Goal: Task Accomplishment & Management: Use online tool/utility

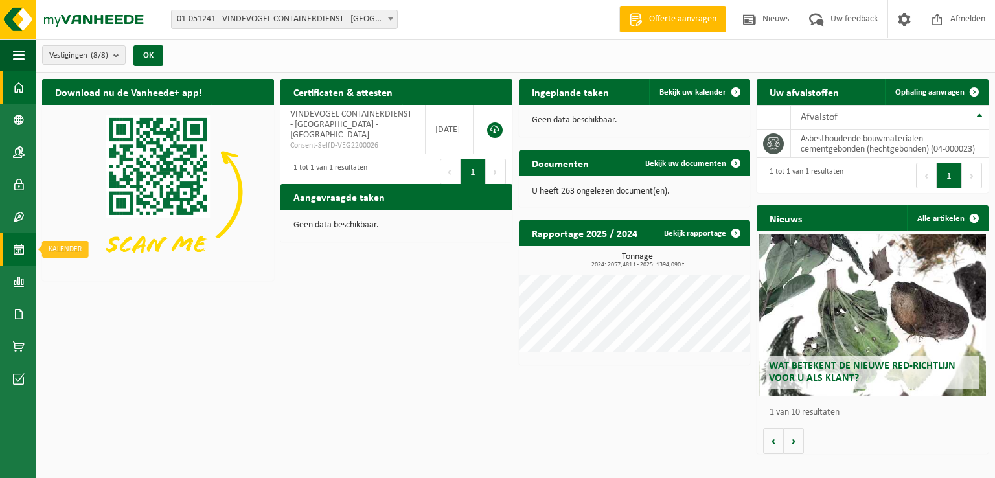
click at [21, 253] on span at bounding box center [19, 249] width 12 height 32
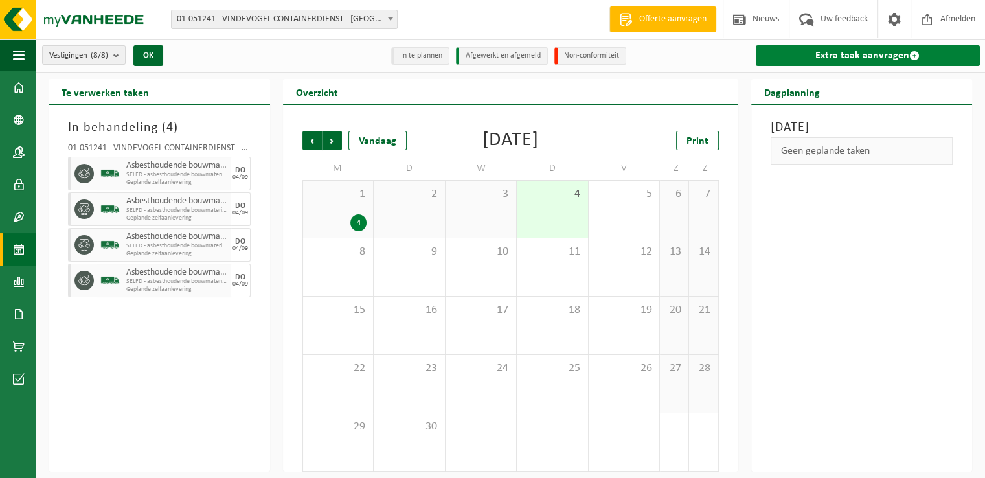
click at [829, 55] on link "Extra taak aanvragen" at bounding box center [868, 55] width 225 height 21
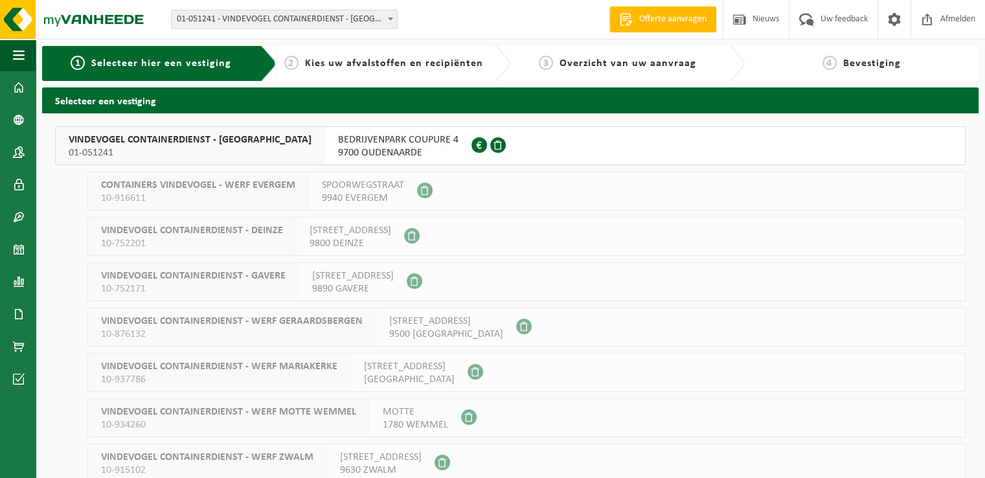
click at [371, 145] on span "BEDRIJVENPARK COUPURE 4" at bounding box center [398, 139] width 121 height 13
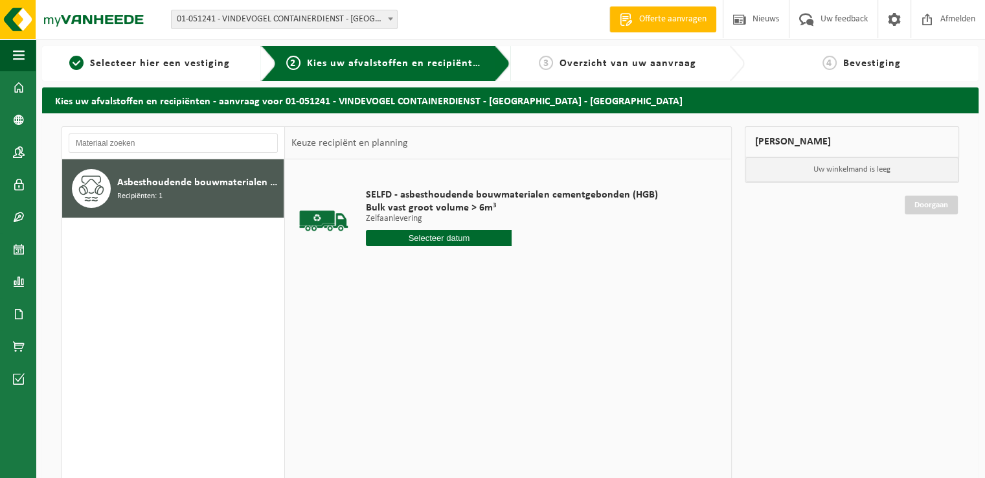
click at [426, 237] on input "text" at bounding box center [439, 238] width 146 height 16
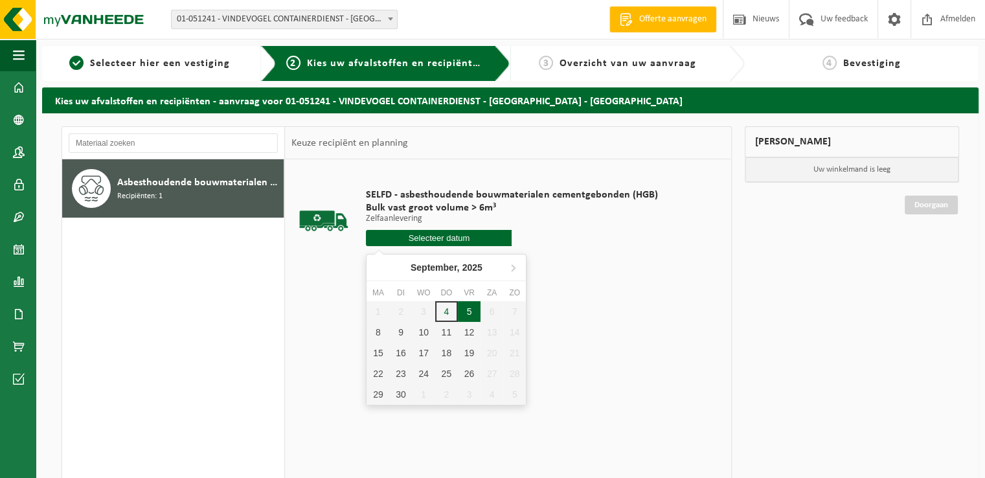
click at [470, 311] on div "5" at bounding box center [469, 311] width 23 height 21
type input "Van 2025-09-05"
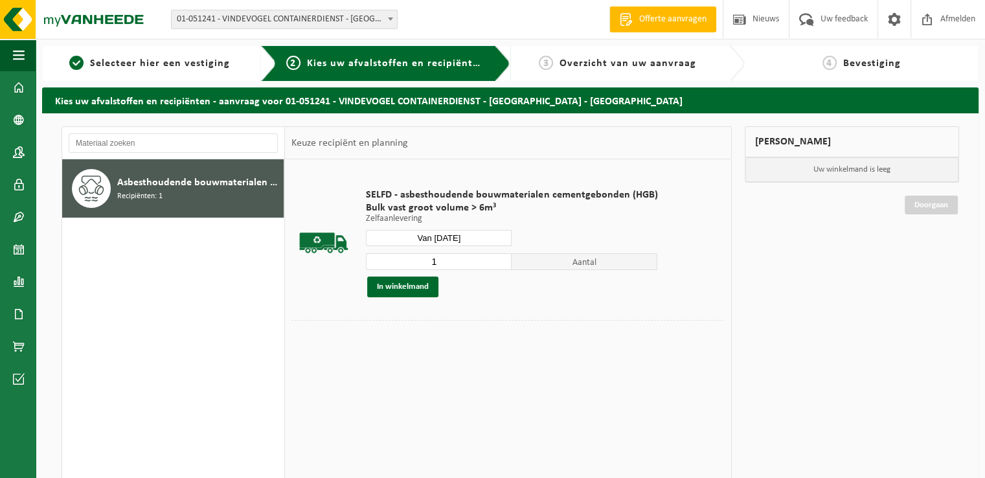
scroll to position [65, 0]
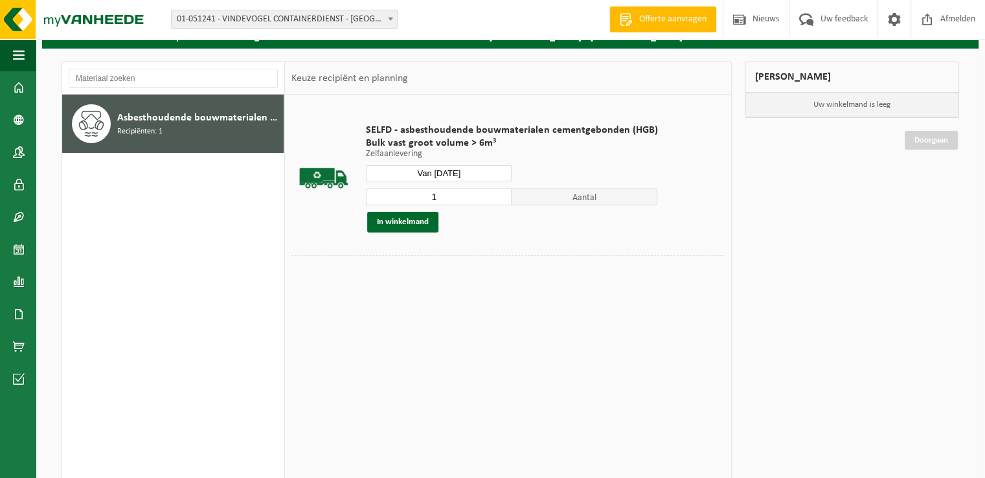
click at [446, 192] on input "1" at bounding box center [439, 197] width 146 height 17
type input "5"
type input "3"
click at [411, 221] on button "In winkelmand" at bounding box center [402, 222] width 71 height 21
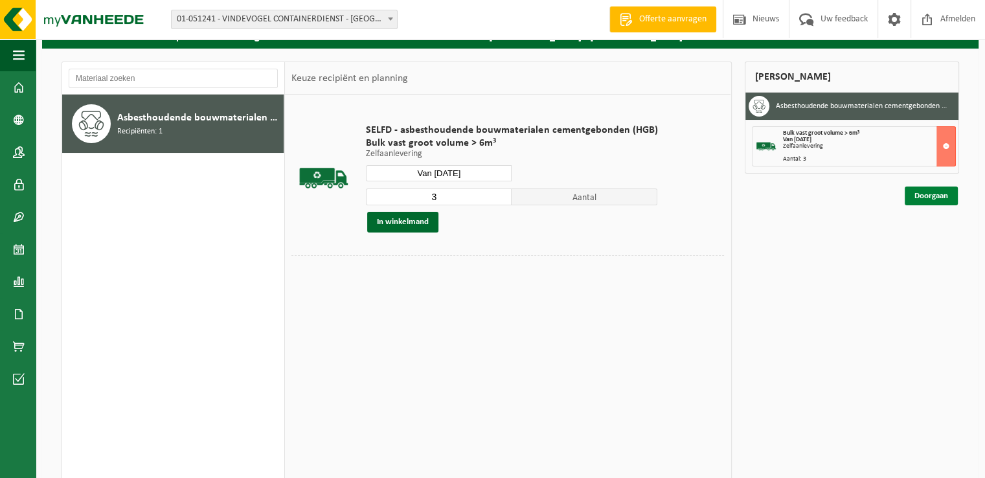
click at [936, 192] on link "Doorgaan" at bounding box center [931, 196] width 53 height 19
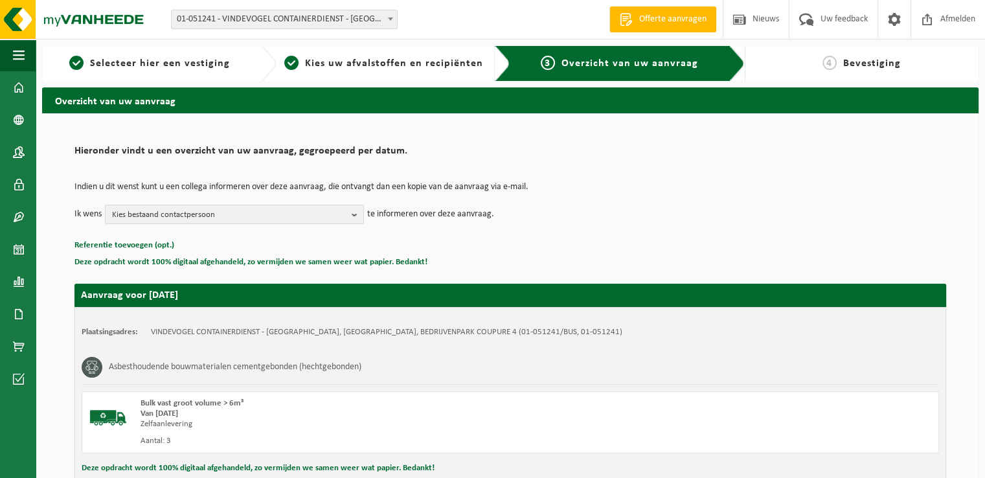
scroll to position [143, 0]
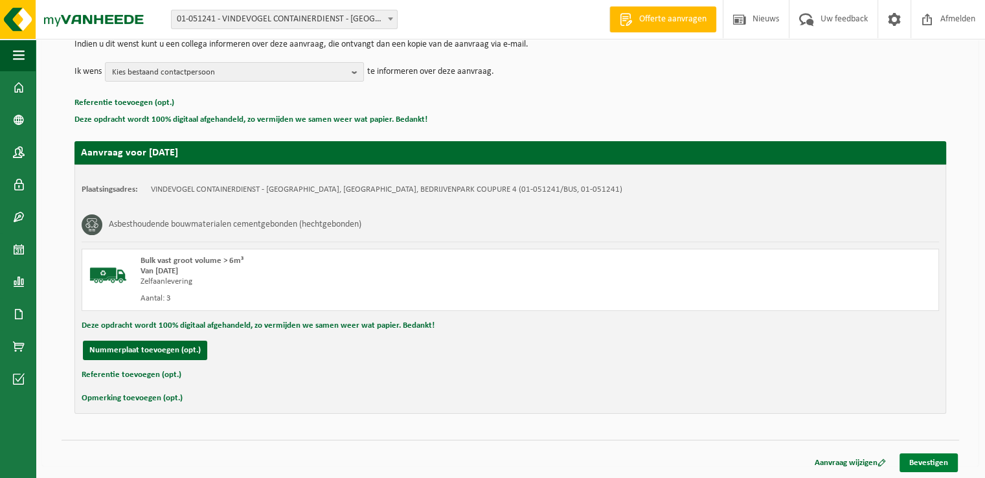
click at [926, 461] on link "Bevestigen" at bounding box center [929, 463] width 58 height 19
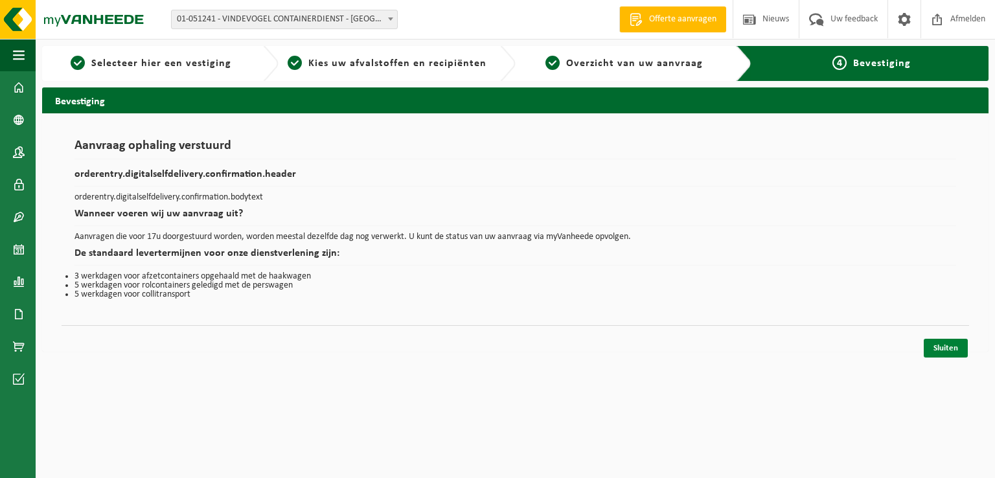
click at [945, 347] on link "Sluiten" at bounding box center [946, 348] width 44 height 19
